Goal: Entertainment & Leisure: Consume media (video, audio)

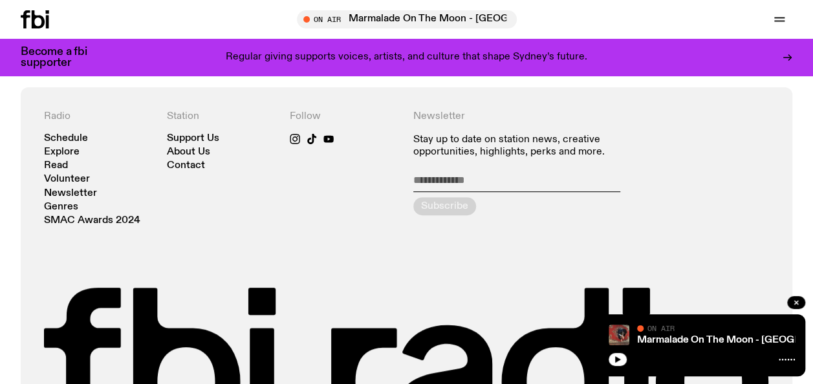
scroll to position [2627, 0]
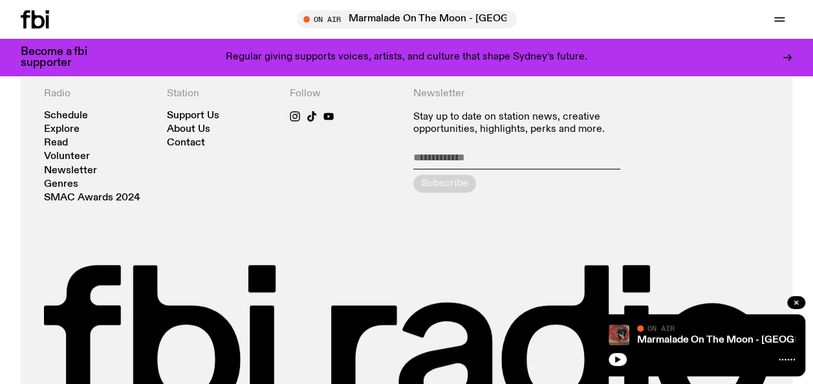
click at [77, 109] on div "Radio Schedule Explore Read Volunteer Newsletter Genres SMAC Awards 2024" at bounding box center [99, 145] width 110 height 115
click at [77, 113] on link "Schedule" at bounding box center [66, 116] width 44 height 10
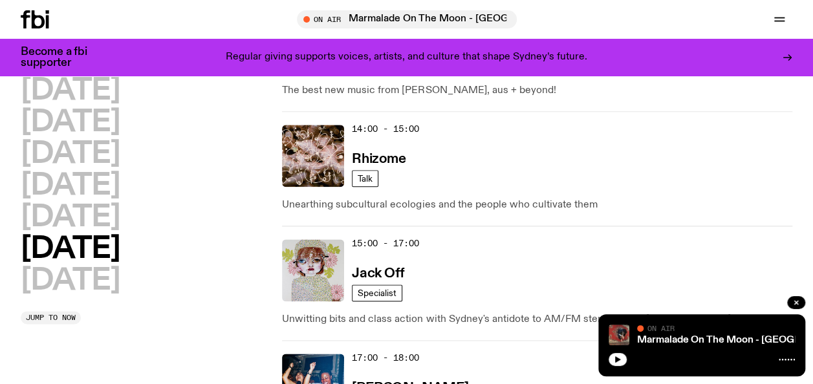
scroll to position [699, 0]
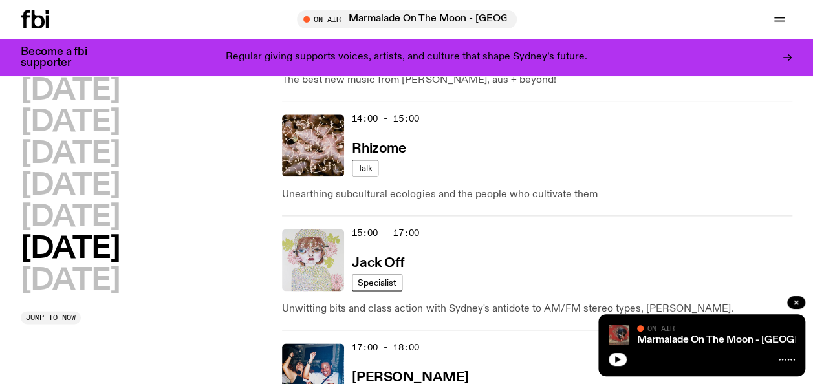
click at [328, 265] on img at bounding box center [313, 260] width 62 height 62
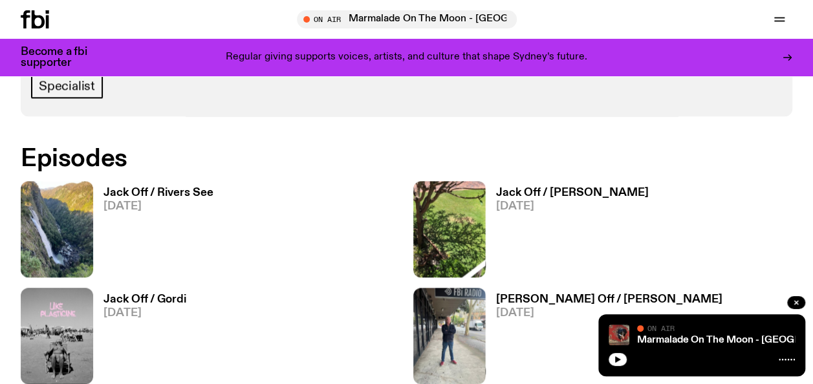
scroll to position [696, 0]
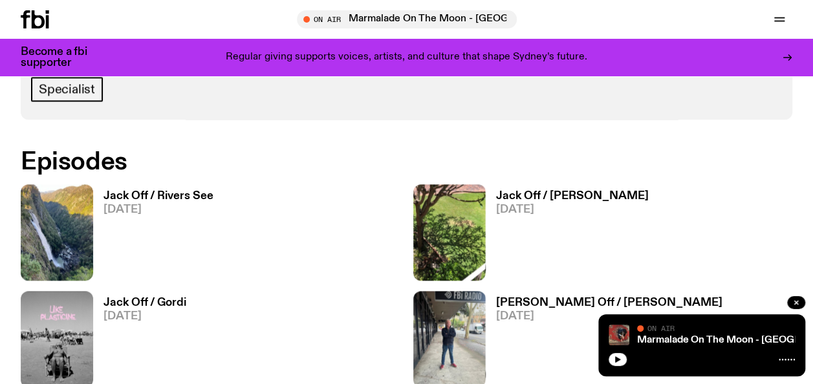
click at [113, 197] on h3 "Jack Off / Rivers See" at bounding box center [159, 196] width 110 height 11
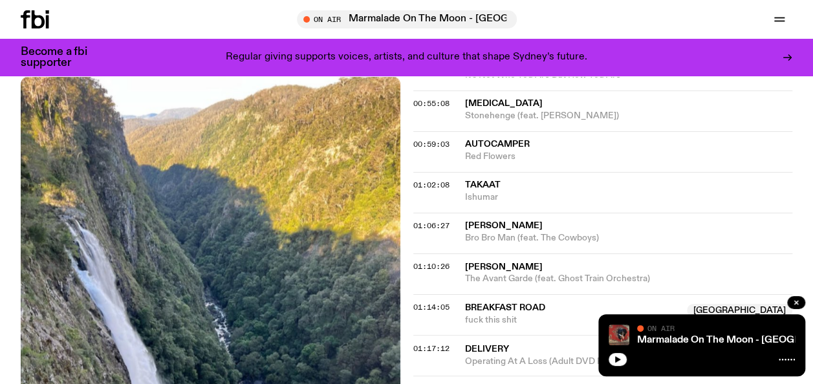
scroll to position [911, 0]
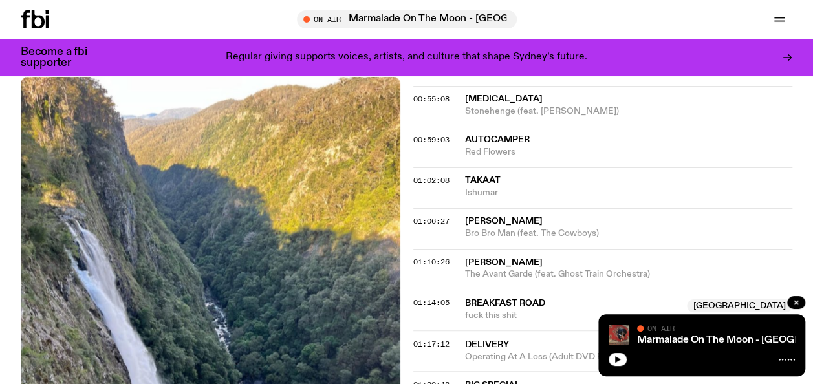
click at [789, 208] on div "01:02:08 [PERSON_NAME]" at bounding box center [603, 228] width 380 height 41
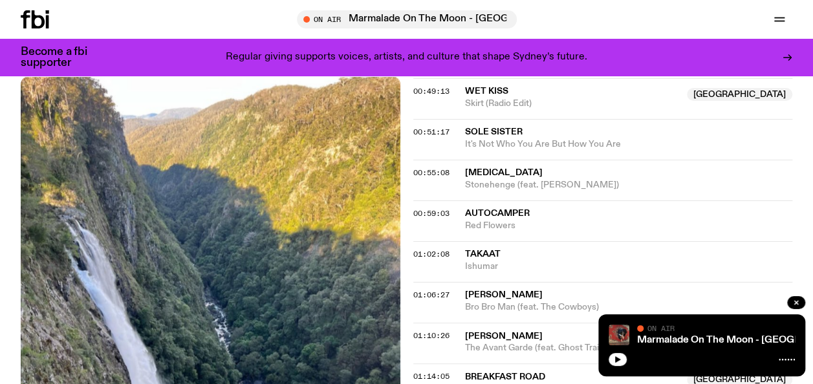
scroll to position [730, 0]
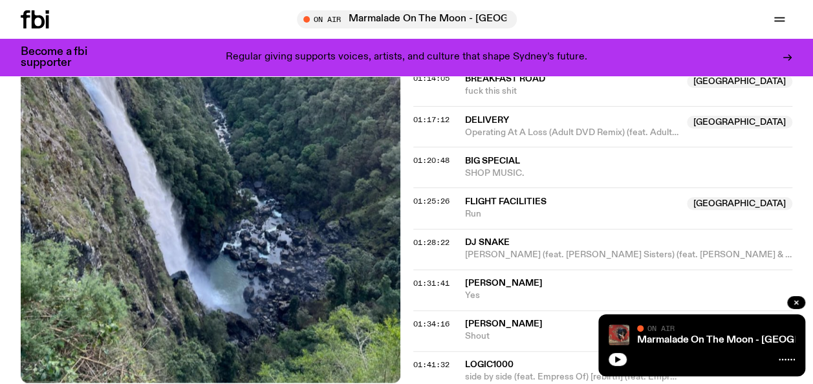
scroll to position [1143, 0]
